Goal: Find specific page/section: Find specific page/section

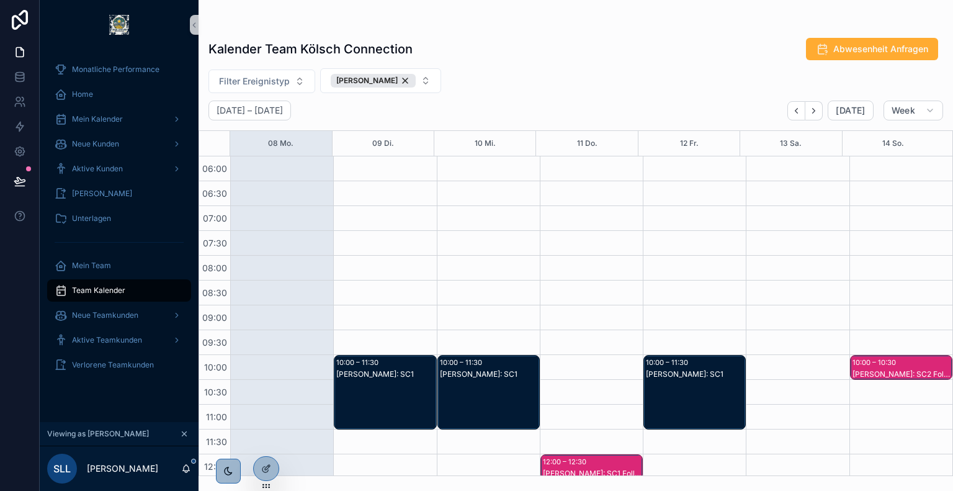
scroll to position [382, 0]
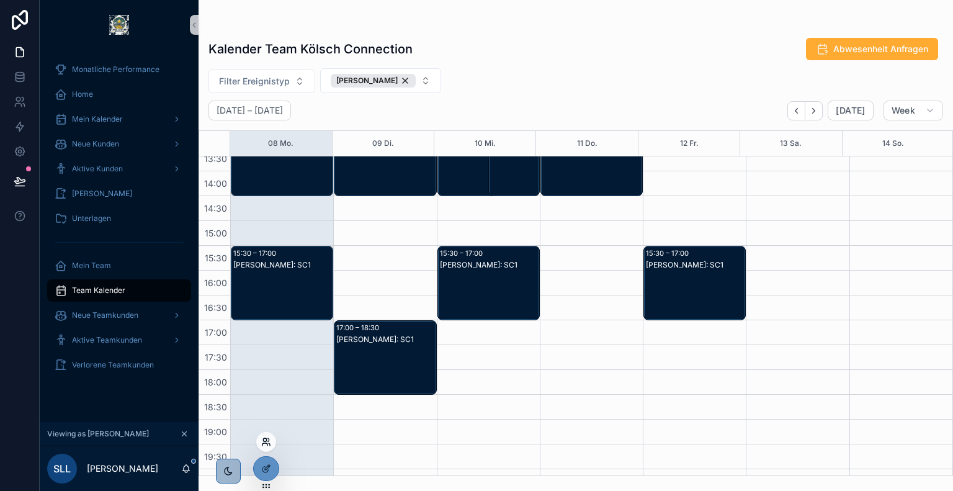
click at [267, 442] on icon at bounding box center [266, 442] width 10 height 10
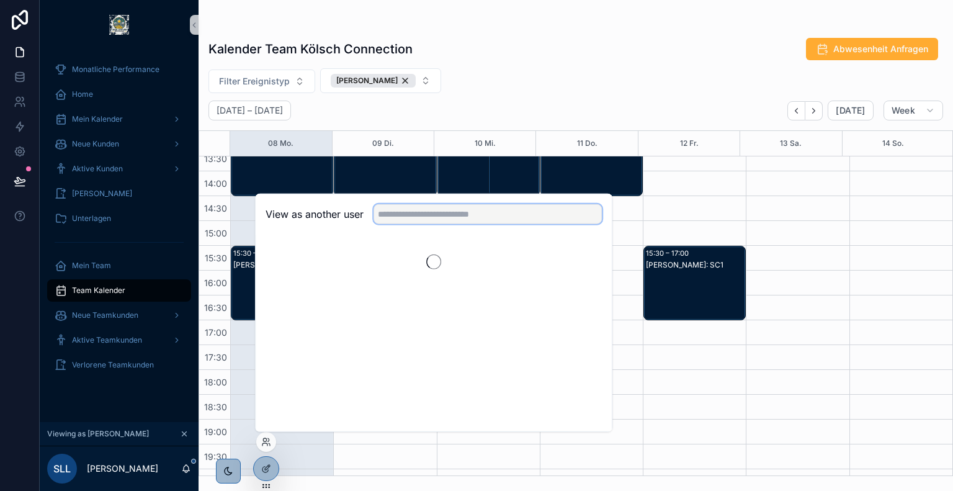
click at [459, 215] on input "text" at bounding box center [488, 214] width 228 height 20
type input "*****"
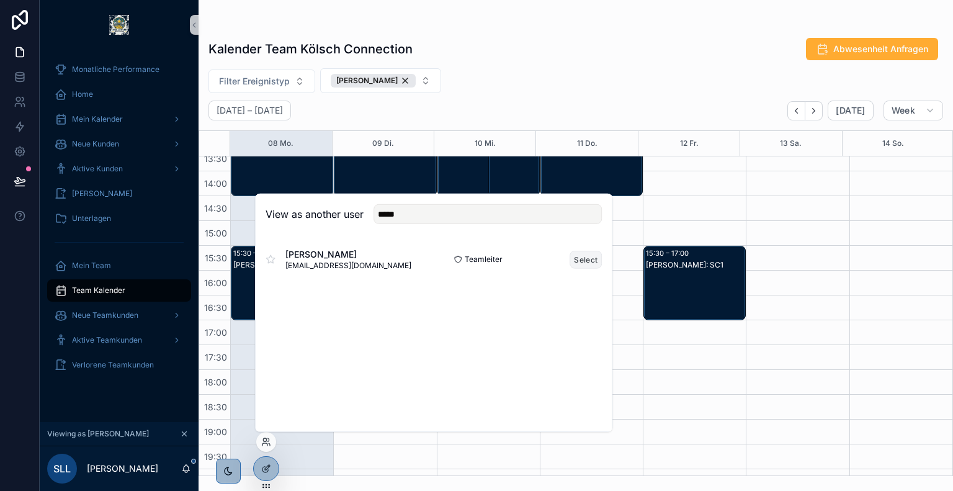
click at [583, 260] on button "Select" at bounding box center [586, 259] width 32 height 18
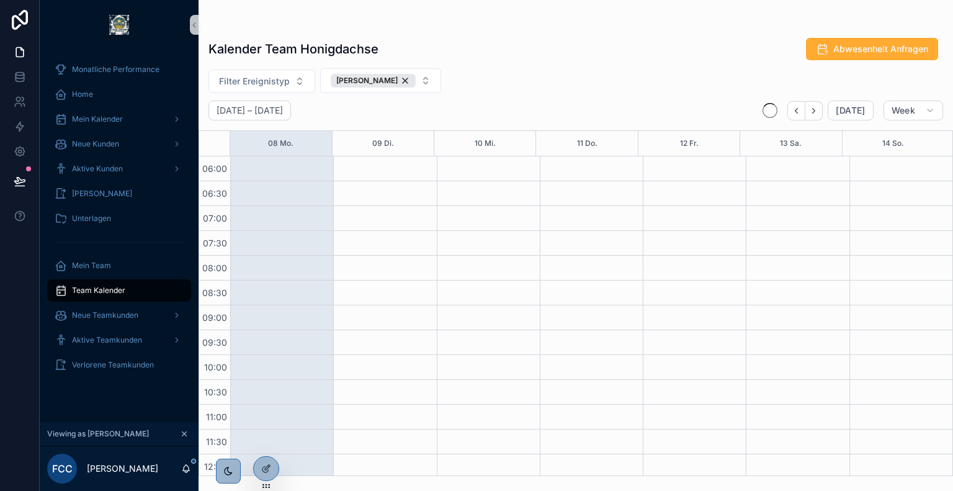
scroll to position [298, 0]
click at [387, 83] on div "[PERSON_NAME]" at bounding box center [373, 81] width 85 height 14
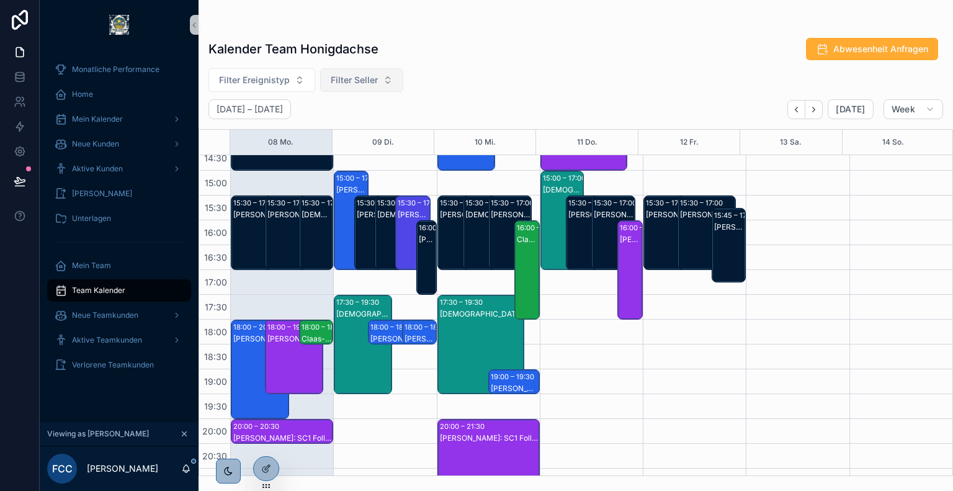
scroll to position [433, 0]
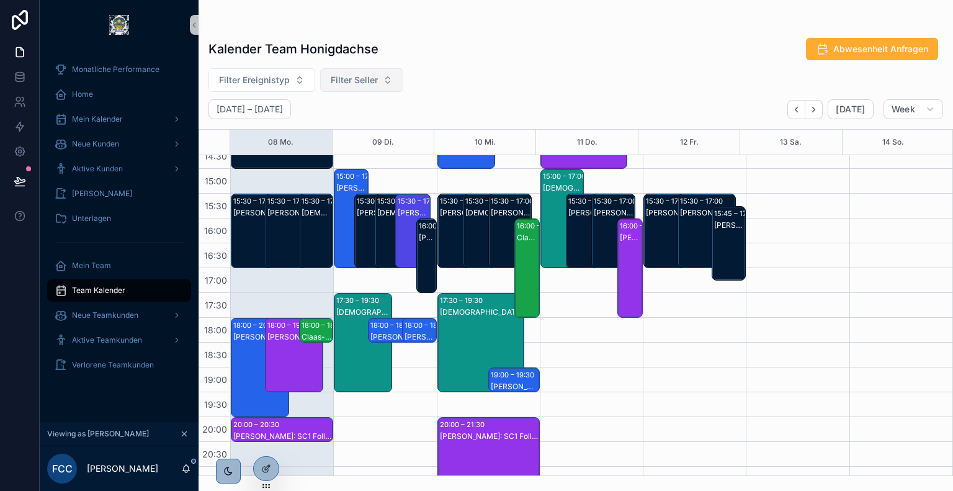
click at [250, 333] on div "[PERSON_NAME]: SC2" at bounding box center [260, 337] width 55 height 10
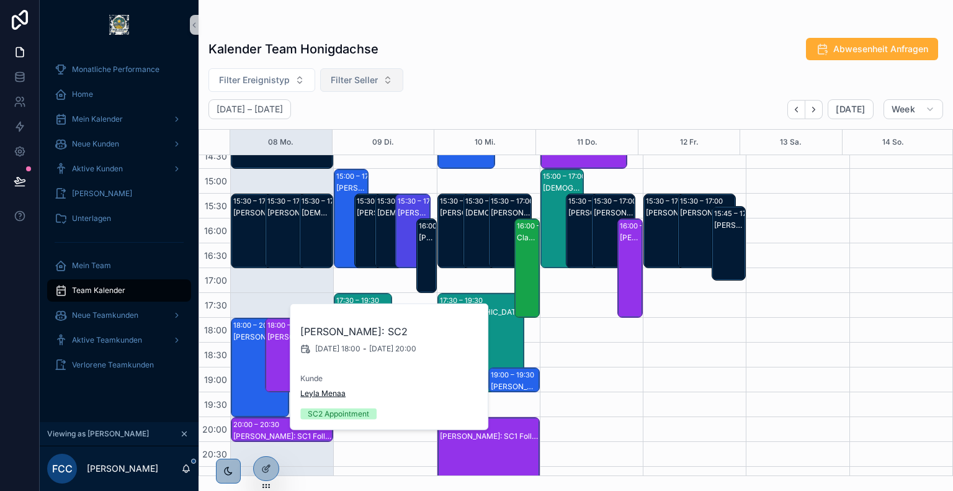
click at [327, 391] on span "Leyla Menaa" at bounding box center [322, 393] width 45 height 10
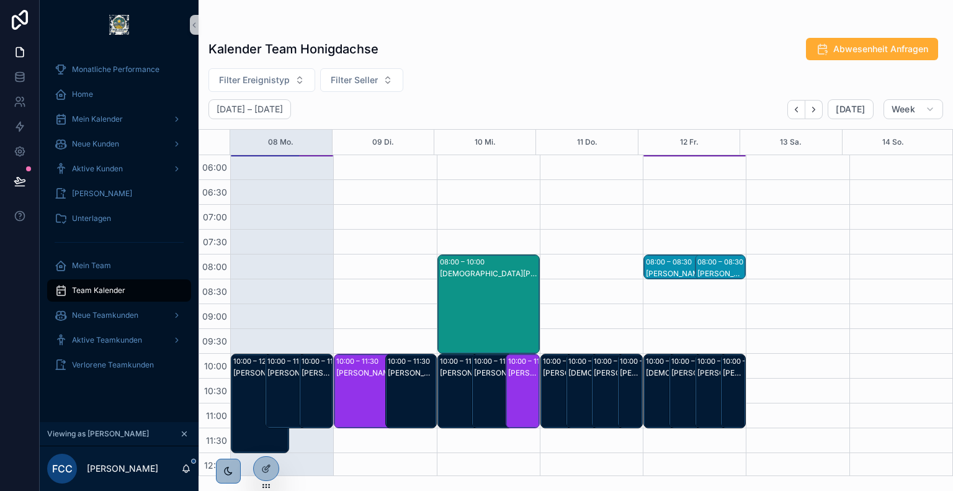
scroll to position [448, 0]
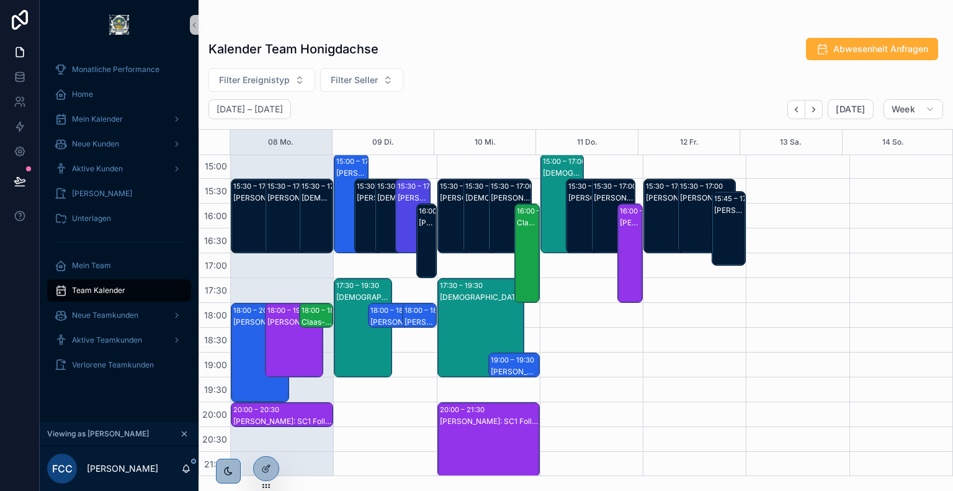
click at [245, 345] on div "[PERSON_NAME]: SC2" at bounding box center [260, 364] width 55 height 97
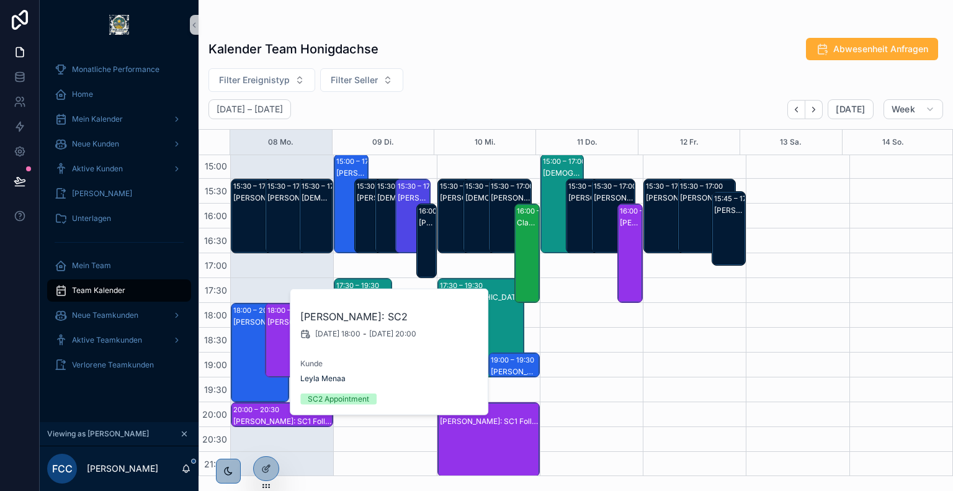
click at [474, 76] on div "Filter Ereignistyp Filter Seller" at bounding box center [576, 80] width 755 height 24
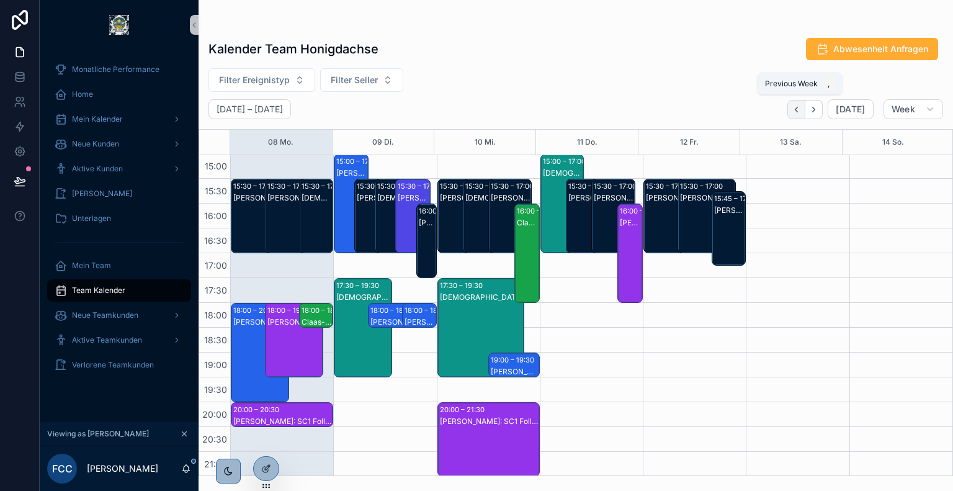
click at [801, 111] on icon "Back" at bounding box center [796, 109] width 9 height 9
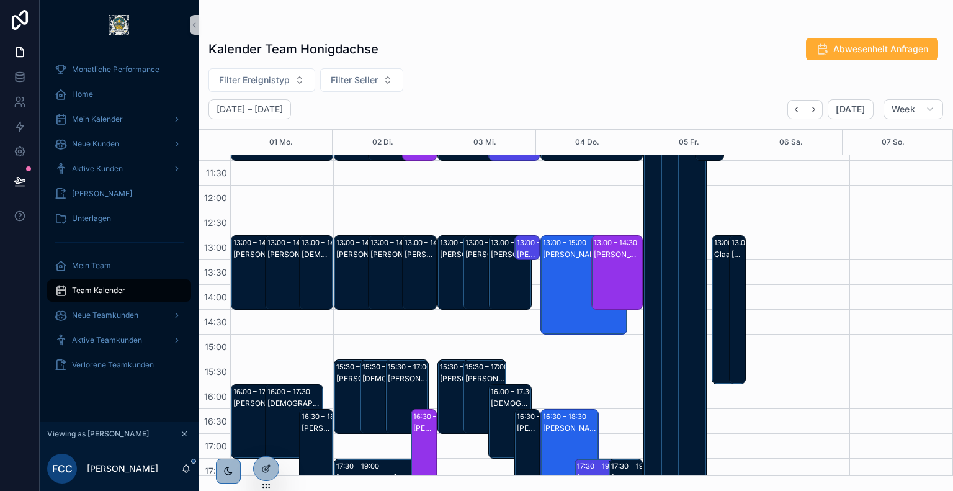
scroll to position [428, 0]
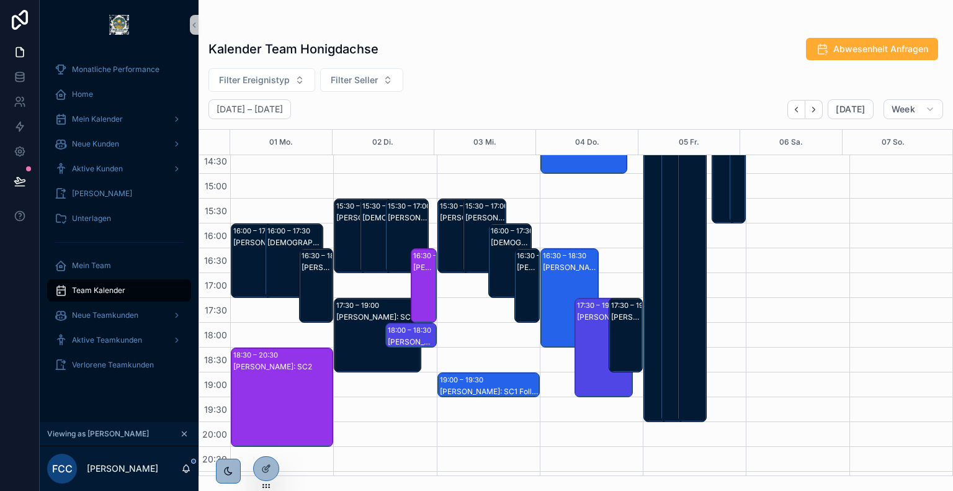
click at [568, 275] on div "[PERSON_NAME]: SC2" at bounding box center [570, 310] width 55 height 97
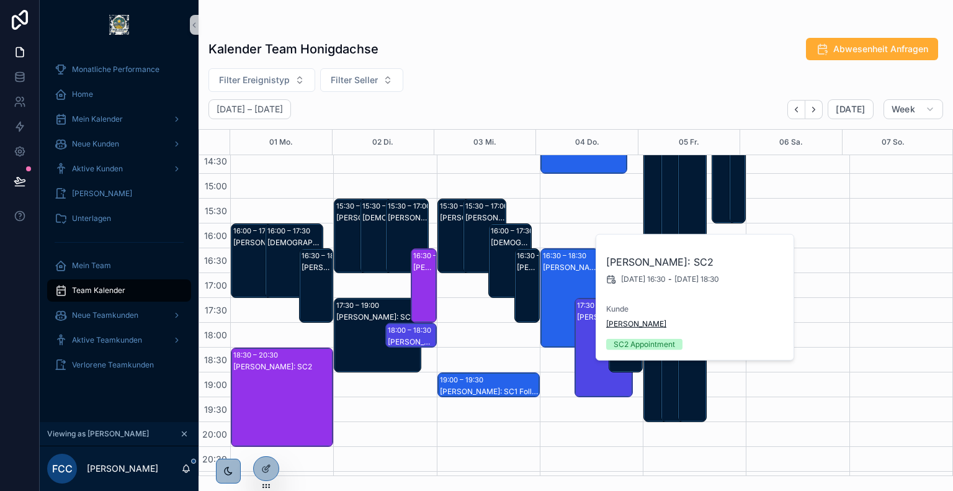
click at [623, 326] on span "[PERSON_NAME]" at bounding box center [636, 324] width 60 height 10
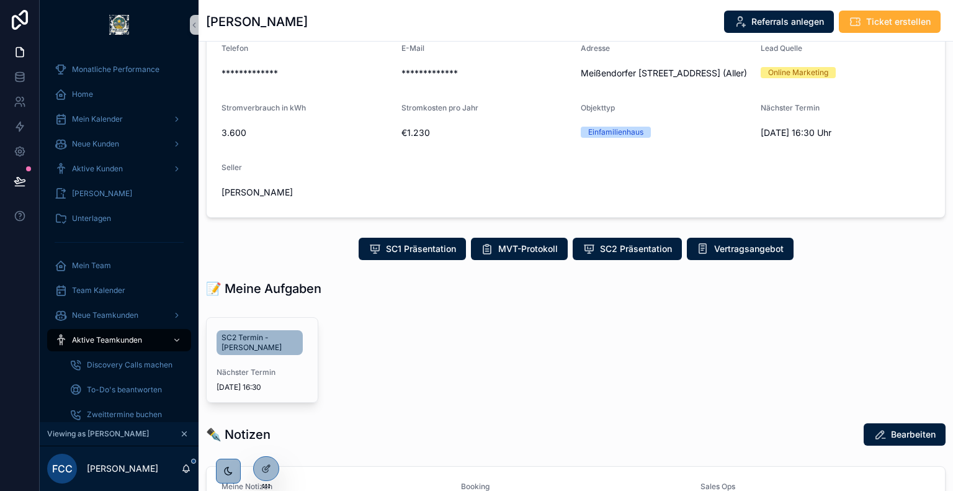
scroll to position [119, 0]
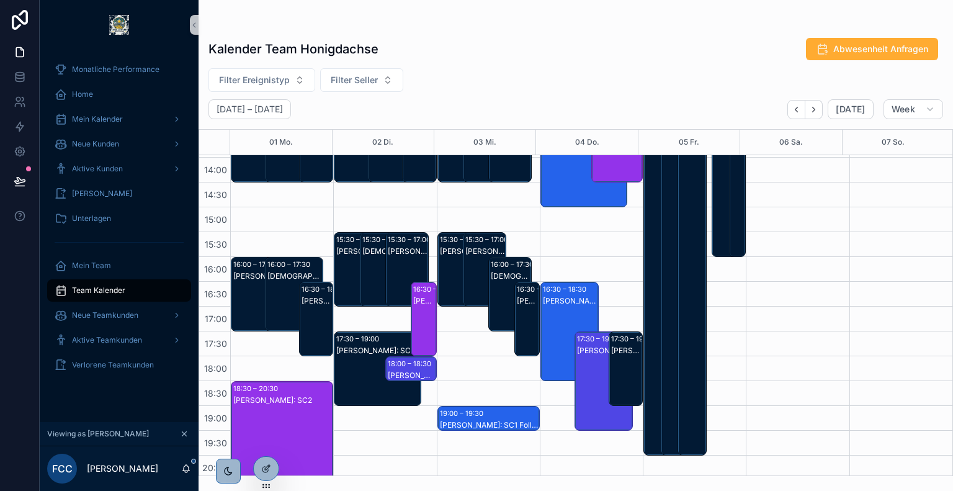
scroll to position [473, 0]
